Goal: Task Accomplishment & Management: Manage account settings

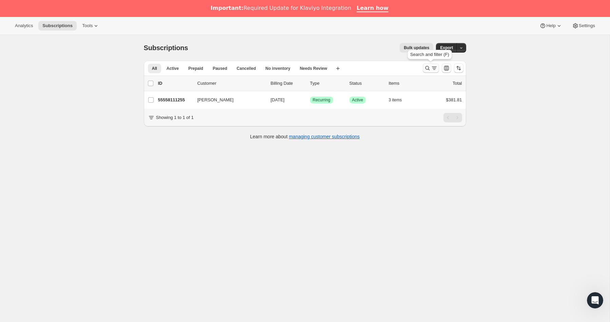
click at [426, 68] on icon "Search and filter results" at bounding box center [427, 68] width 7 height 7
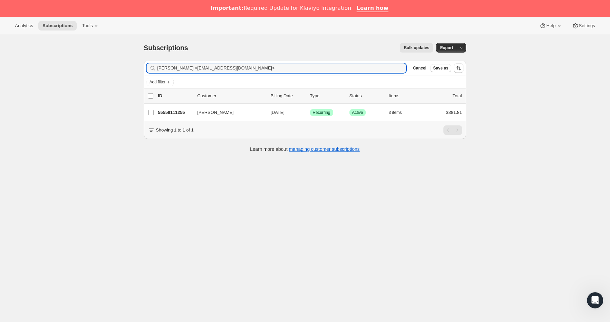
drag, startPoint x: 264, startPoint y: 66, endPoint x: 81, endPoint y: 60, distance: 183.3
click at [84, 60] on div "Subscriptions. This page is ready Subscriptions Bulk updates More actions Bulk …" at bounding box center [305, 196] width 610 height 322
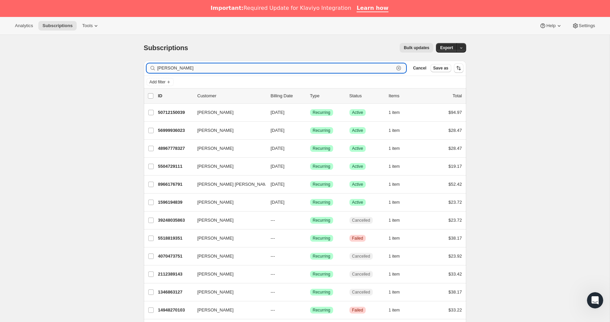
click at [187, 69] on input "[PERSON_NAME]" at bounding box center [275, 67] width 237 height 9
paste input "text"
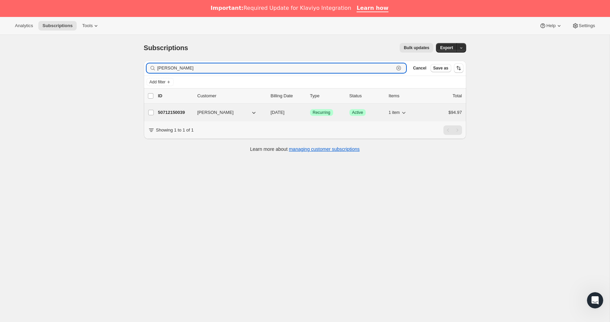
type input "[PERSON_NAME]"
click at [167, 115] on p "50712150039" at bounding box center [175, 112] width 34 height 7
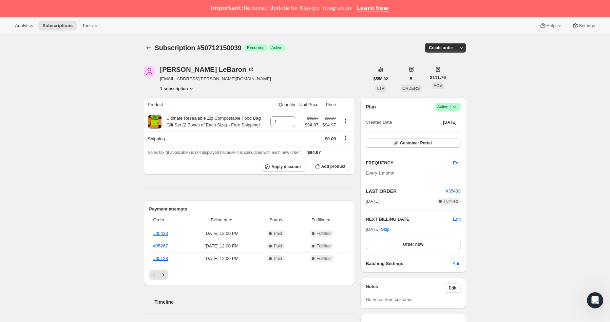
click at [458, 108] on span "Success Active |" at bounding box center [448, 107] width 26 height 8
click at [446, 131] on span "Cancel subscription" at bounding box center [445, 131] width 38 height 5
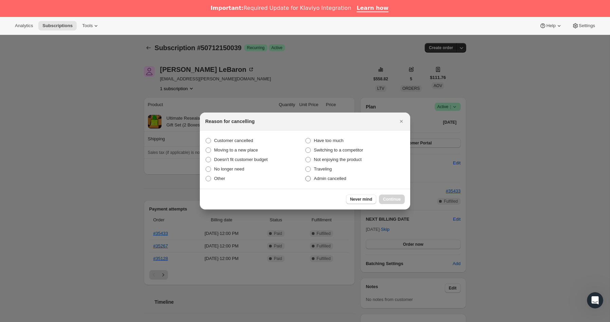
drag, startPoint x: 240, startPoint y: 137, endPoint x: 323, endPoint y: 175, distance: 91.1
click at [240, 137] on span "Customer cancelled" at bounding box center [233, 140] width 39 height 7
click at [206, 138] on input "Customer cancelled" at bounding box center [206, 138] width 0 height 0
radio input "true"
click at [387, 200] on span "Continue" at bounding box center [392, 199] width 18 height 5
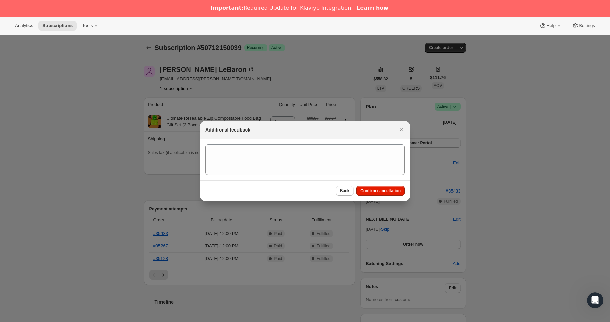
drag, startPoint x: 363, startPoint y: 191, endPoint x: 314, endPoint y: 187, distance: 48.7
click at [363, 191] on span "Confirm cancellation" at bounding box center [380, 190] width 40 height 5
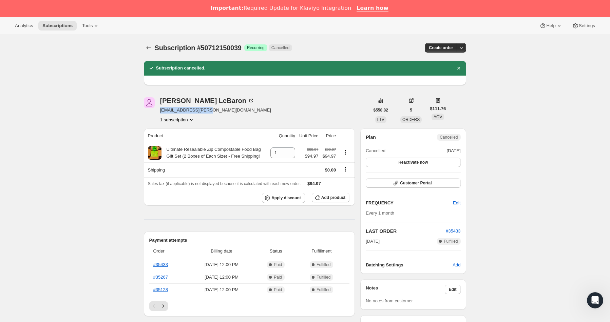
drag, startPoint x: 218, startPoint y: 110, endPoint x: 154, endPoint y: 116, distance: 63.8
click at [160, 112] on div "[PERSON_NAME] [EMAIL_ADDRESS][PERSON_NAME][DOMAIN_NAME] 1 subscription" at bounding box center [257, 110] width 226 height 26
copy span "[EMAIL_ADDRESS][PERSON_NAME][DOMAIN_NAME]"
click at [153, 156] on icon at bounding box center [154, 153] width 7 height 7
